Goal: Check status: Check status

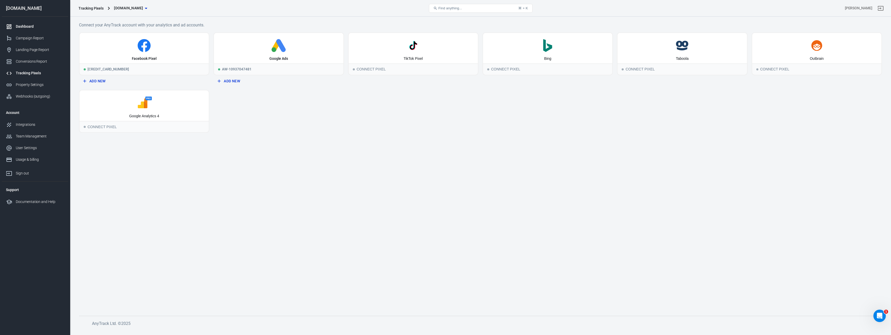
click at [31, 24] on div "Dashboard" at bounding box center [40, 26] width 48 height 5
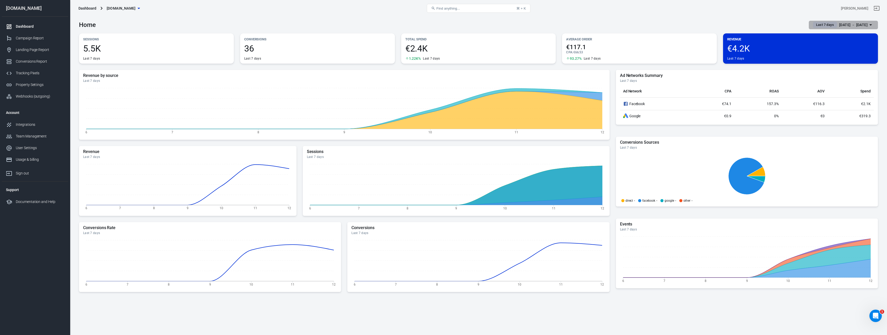
click at [814, 26] on span "Last 7 days" at bounding box center [825, 24] width 22 height 5
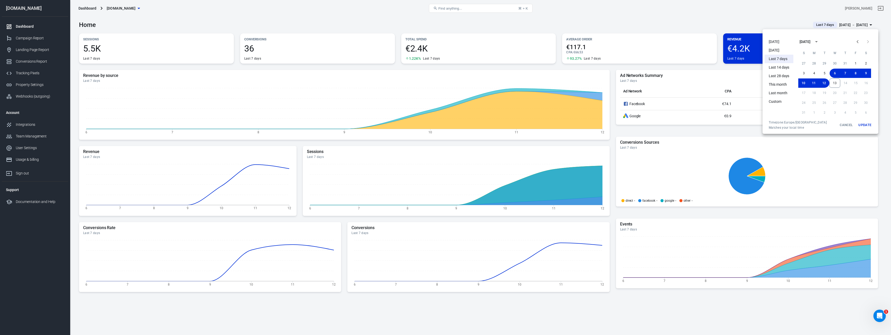
click at [780, 43] on li "[DATE]" at bounding box center [778, 42] width 29 height 9
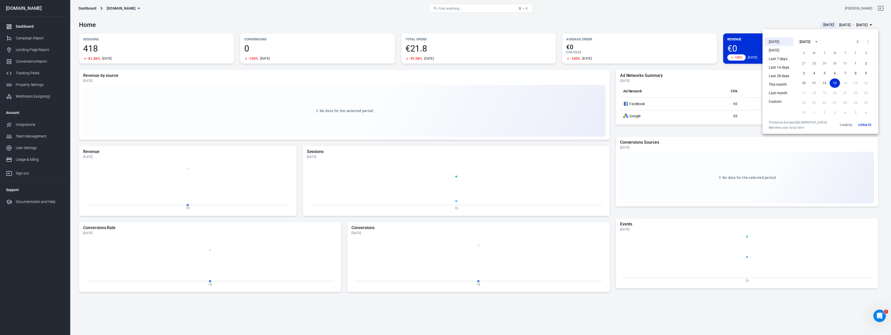
click at [861, 126] on button "Update" at bounding box center [864, 124] width 17 height 9
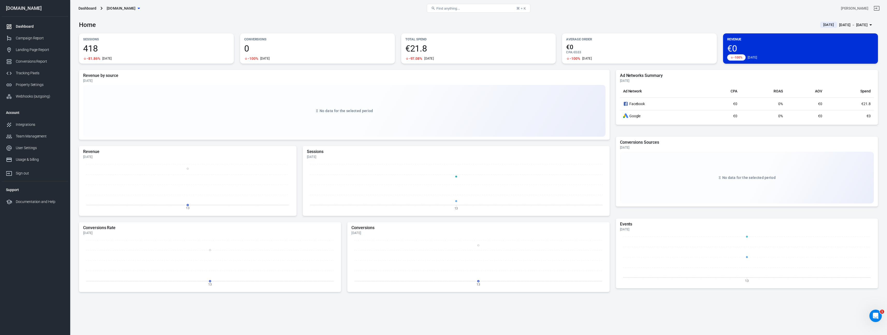
click at [37, 26] on div "Dashboard" at bounding box center [40, 26] width 48 height 5
click at [35, 36] on div "Campaign Report" at bounding box center [40, 37] width 48 height 5
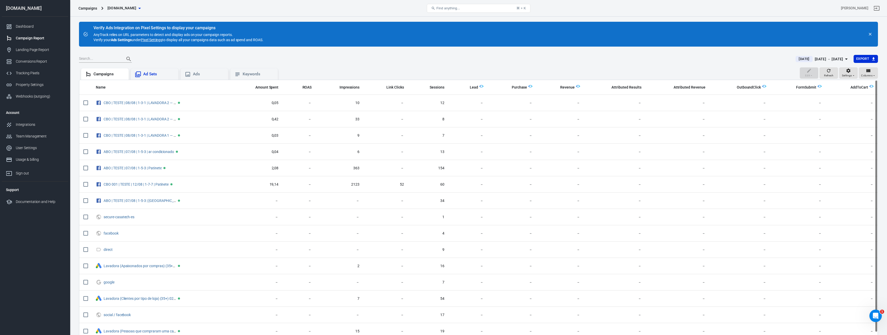
click at [155, 75] on div "Ad Sets" at bounding box center [158, 73] width 31 height 5
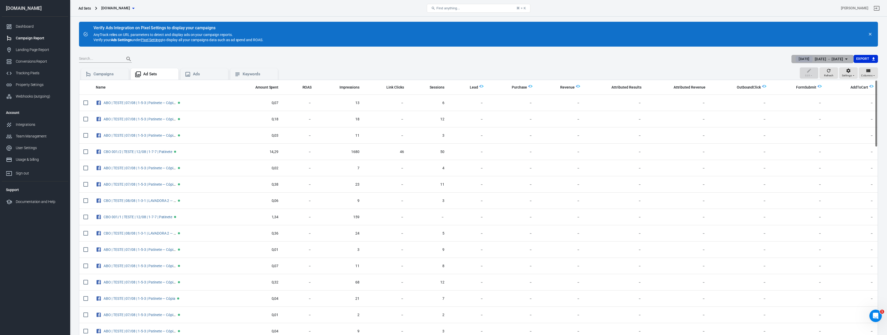
click at [798, 62] on button "[DATE] [DATE] － [DATE]" at bounding box center [822, 59] width 62 height 9
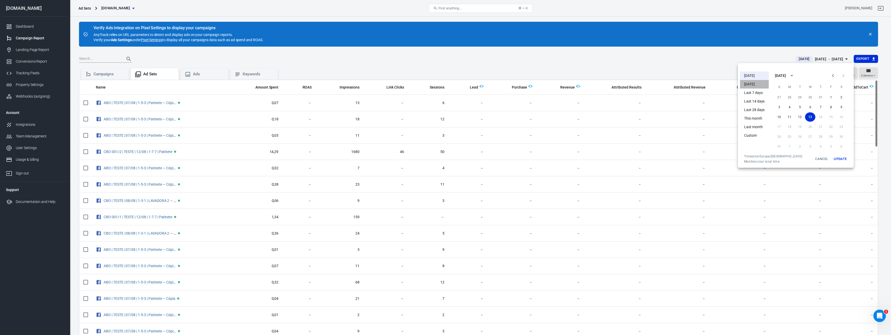
click at [758, 85] on li "[DATE]" at bounding box center [754, 84] width 29 height 9
click at [577, 55] on div at bounding box center [445, 167] width 891 height 335
